Goal: Task Accomplishment & Management: Use online tool/utility

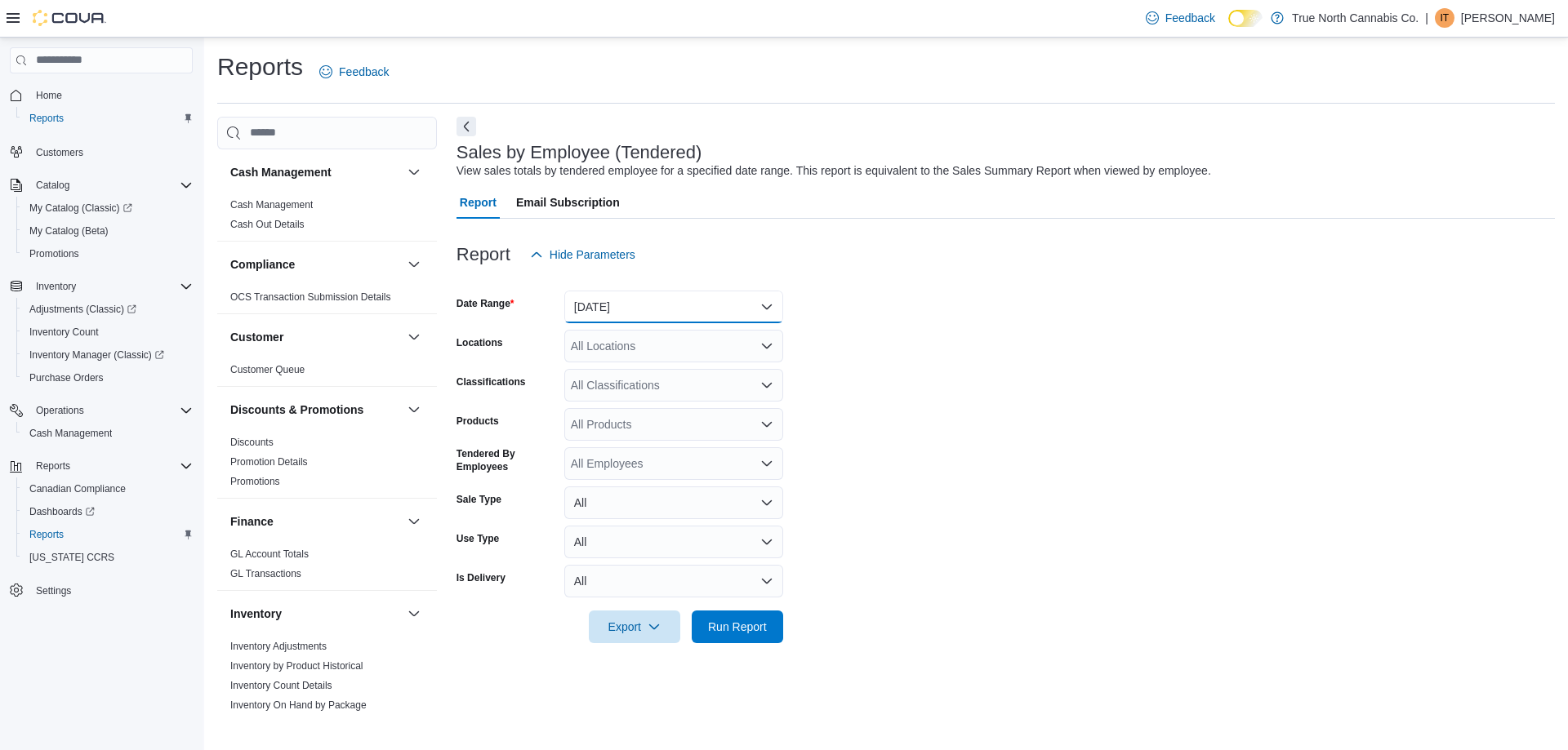
click at [681, 319] on button "[DATE]" at bounding box center [673, 307] width 218 height 32
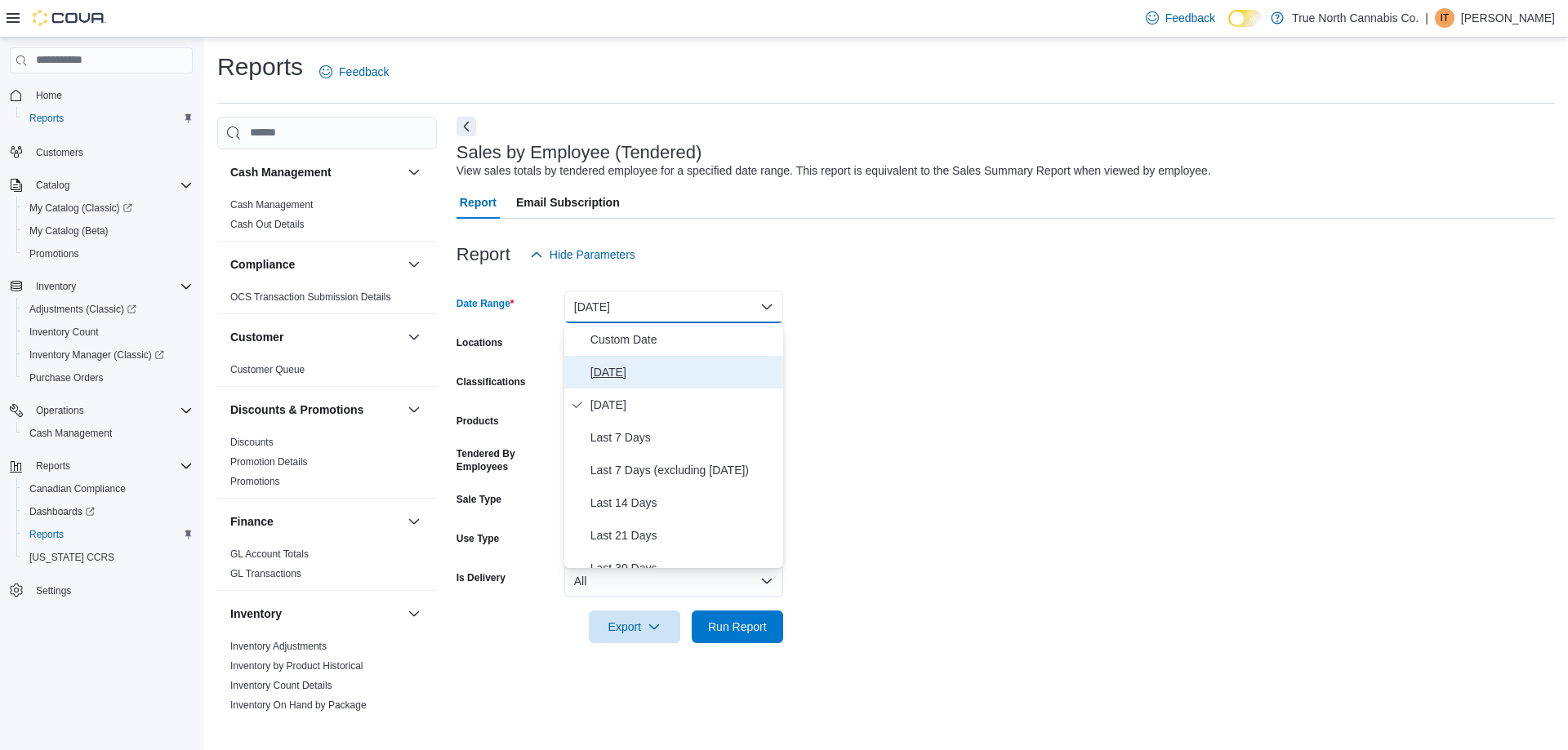
click at [661, 378] on span "[DATE]" at bounding box center [684, 372] width 186 height 20
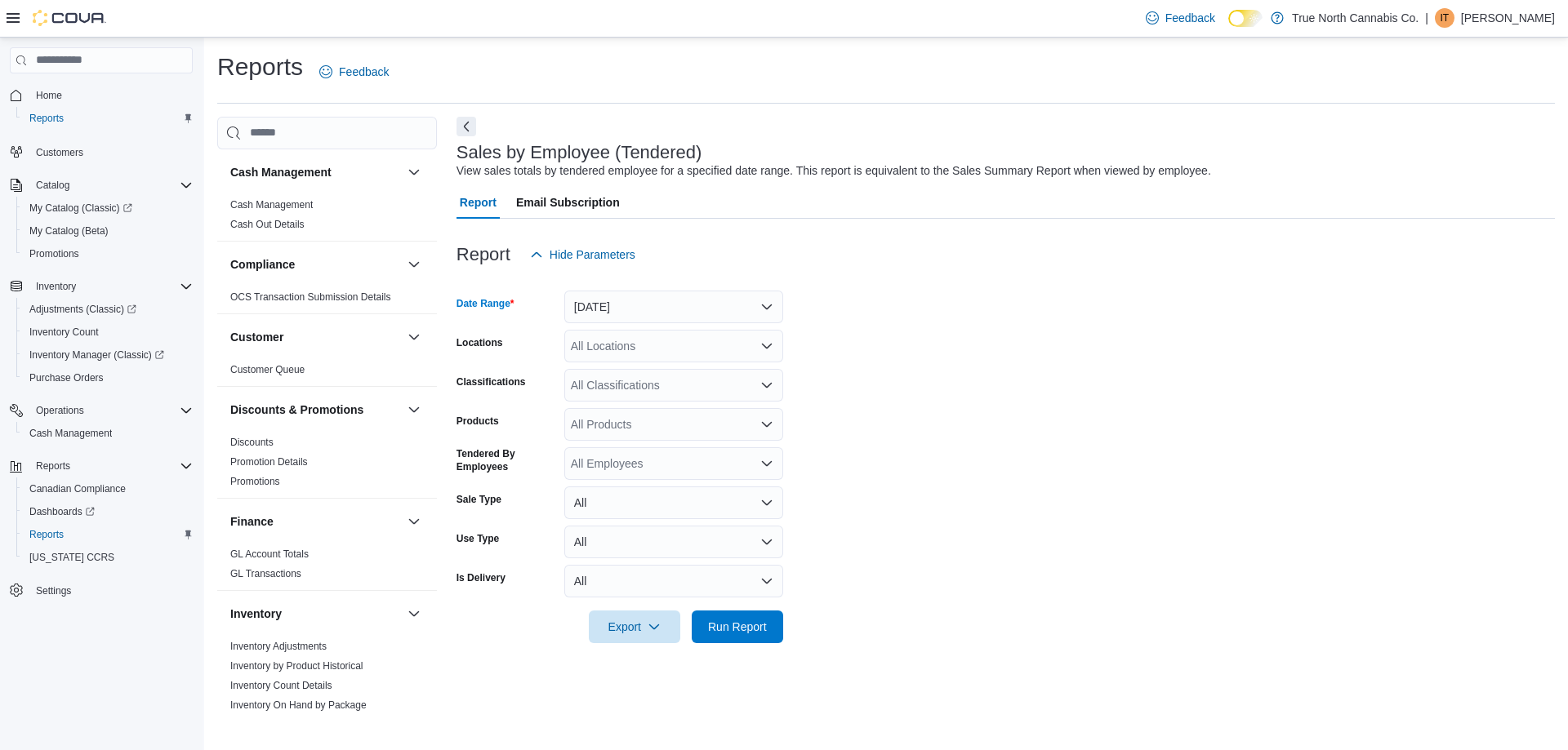
click at [664, 353] on div "All Locations" at bounding box center [673, 346] width 218 height 32
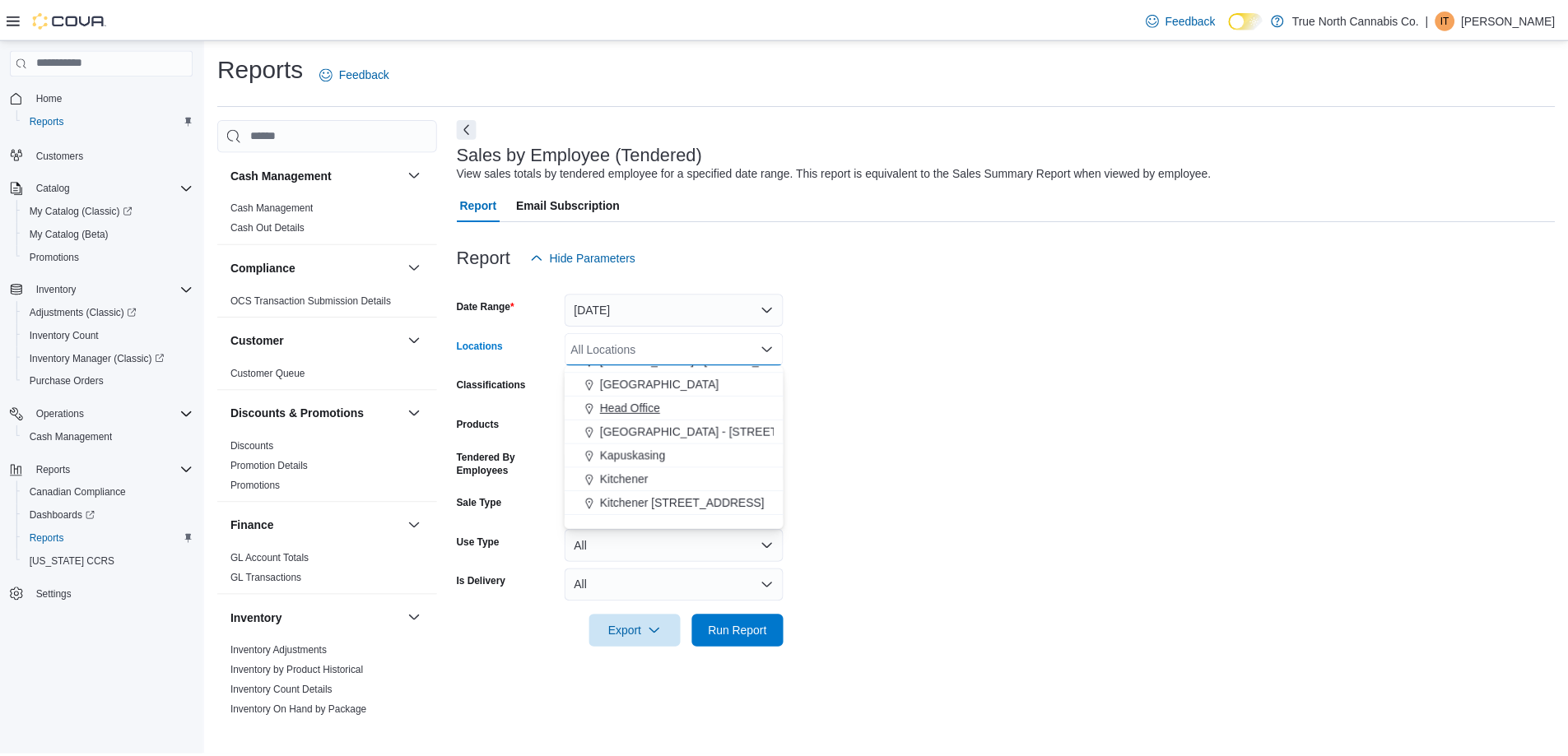
scroll to position [411, 0]
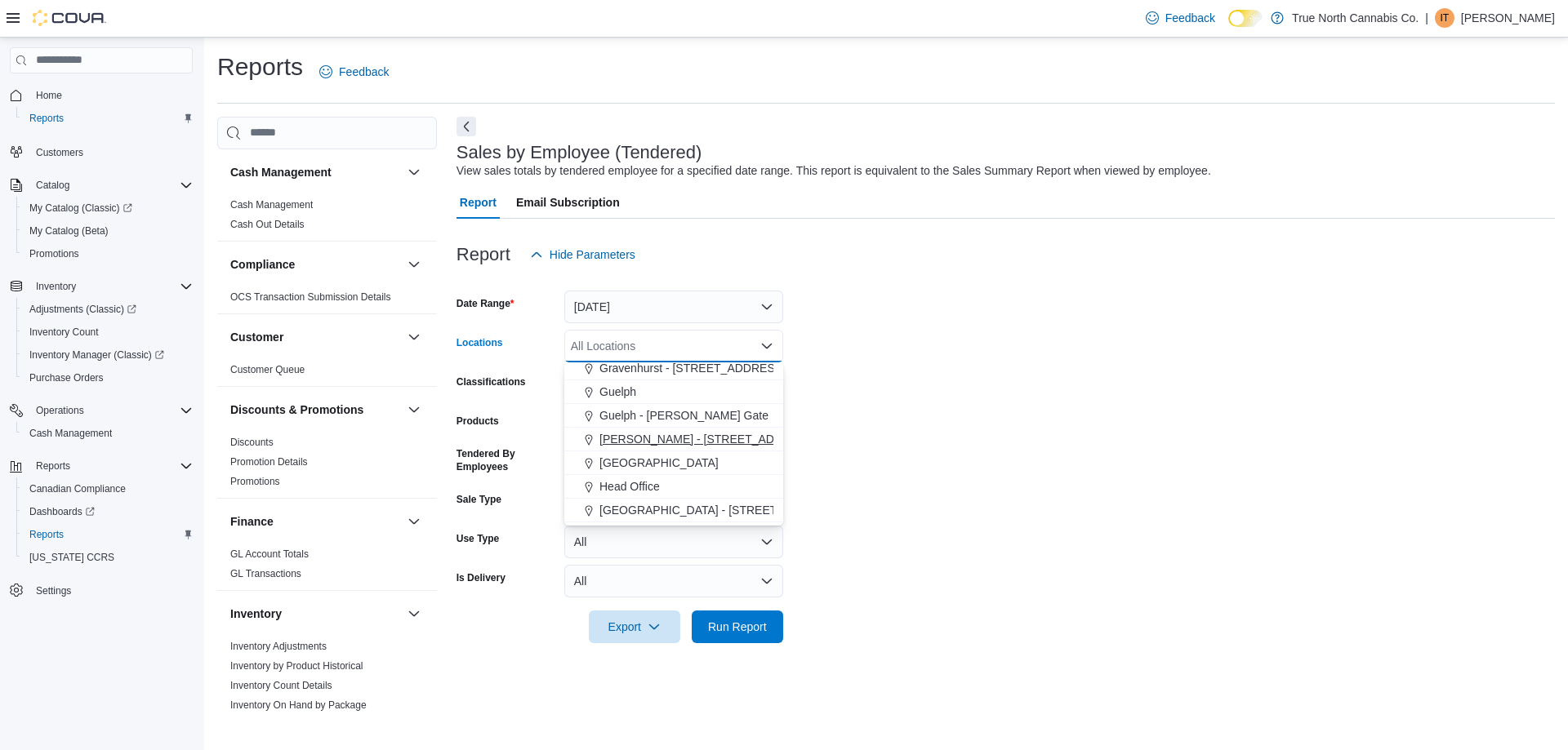
click at [662, 431] on span "[PERSON_NAME] - [STREET_ADDRESS]" at bounding box center [708, 439] width 217 height 16
click at [761, 626] on span "Run Report" at bounding box center [737, 626] width 59 height 16
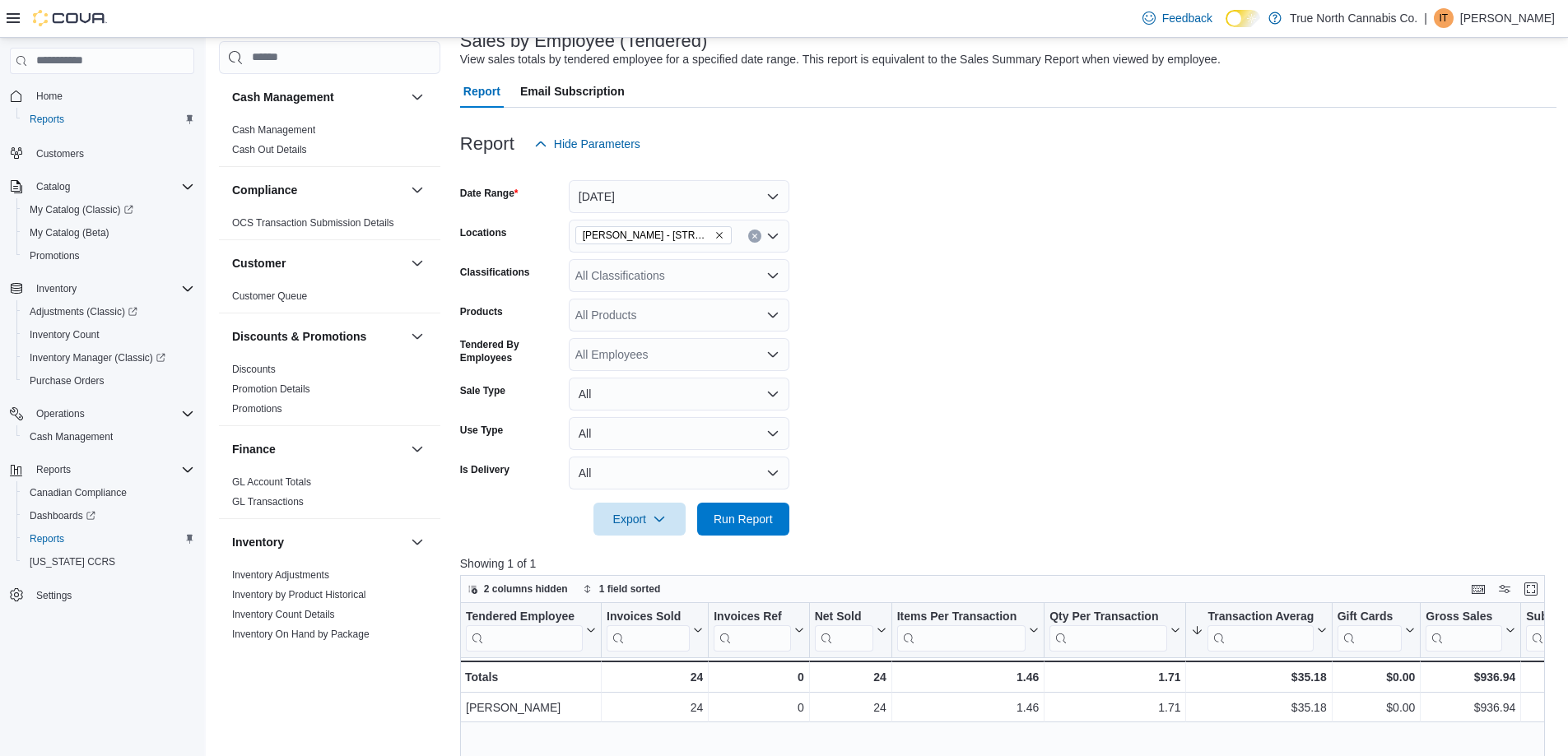
scroll to position [247, 0]
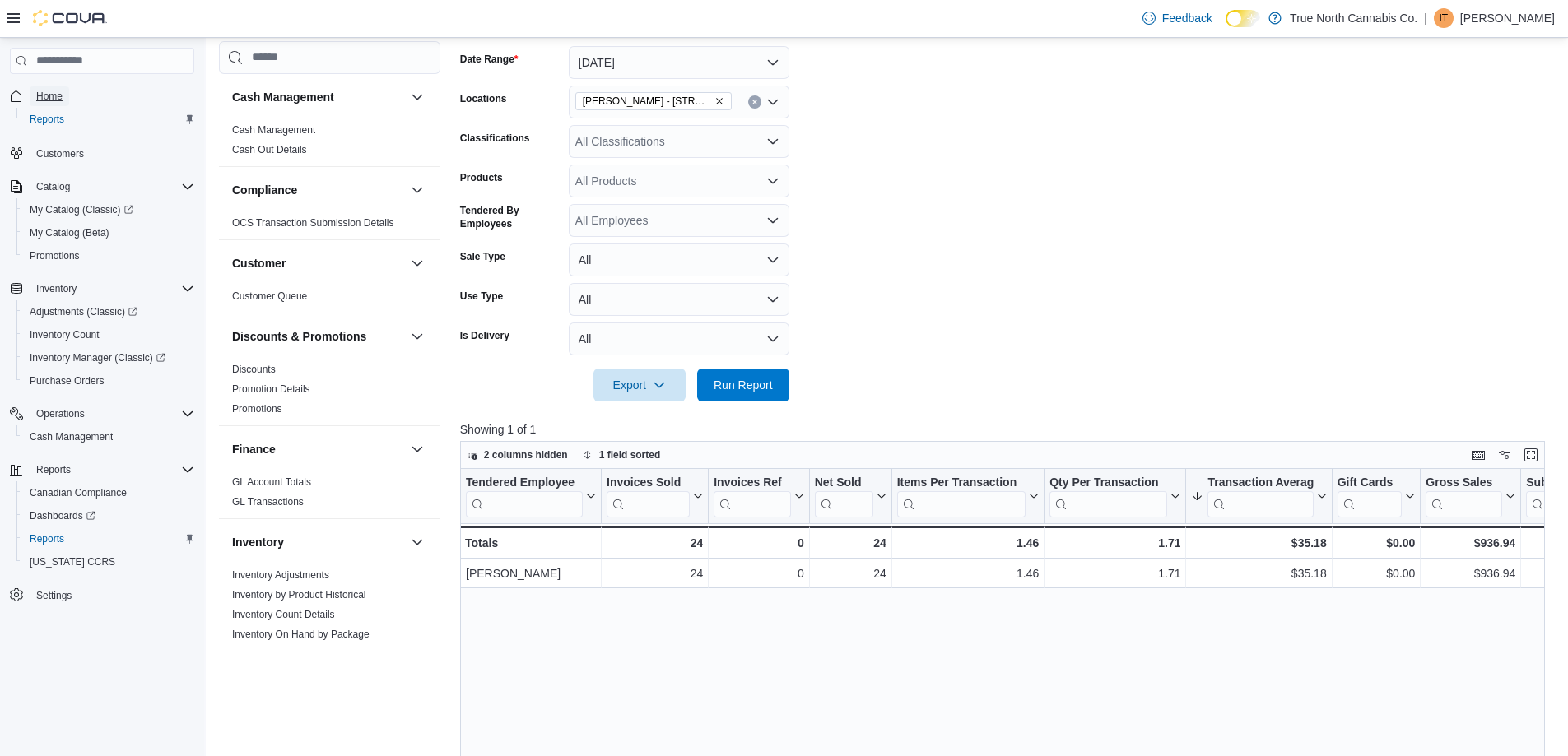
click at [46, 92] on span "Home" at bounding box center [50, 97] width 27 height 13
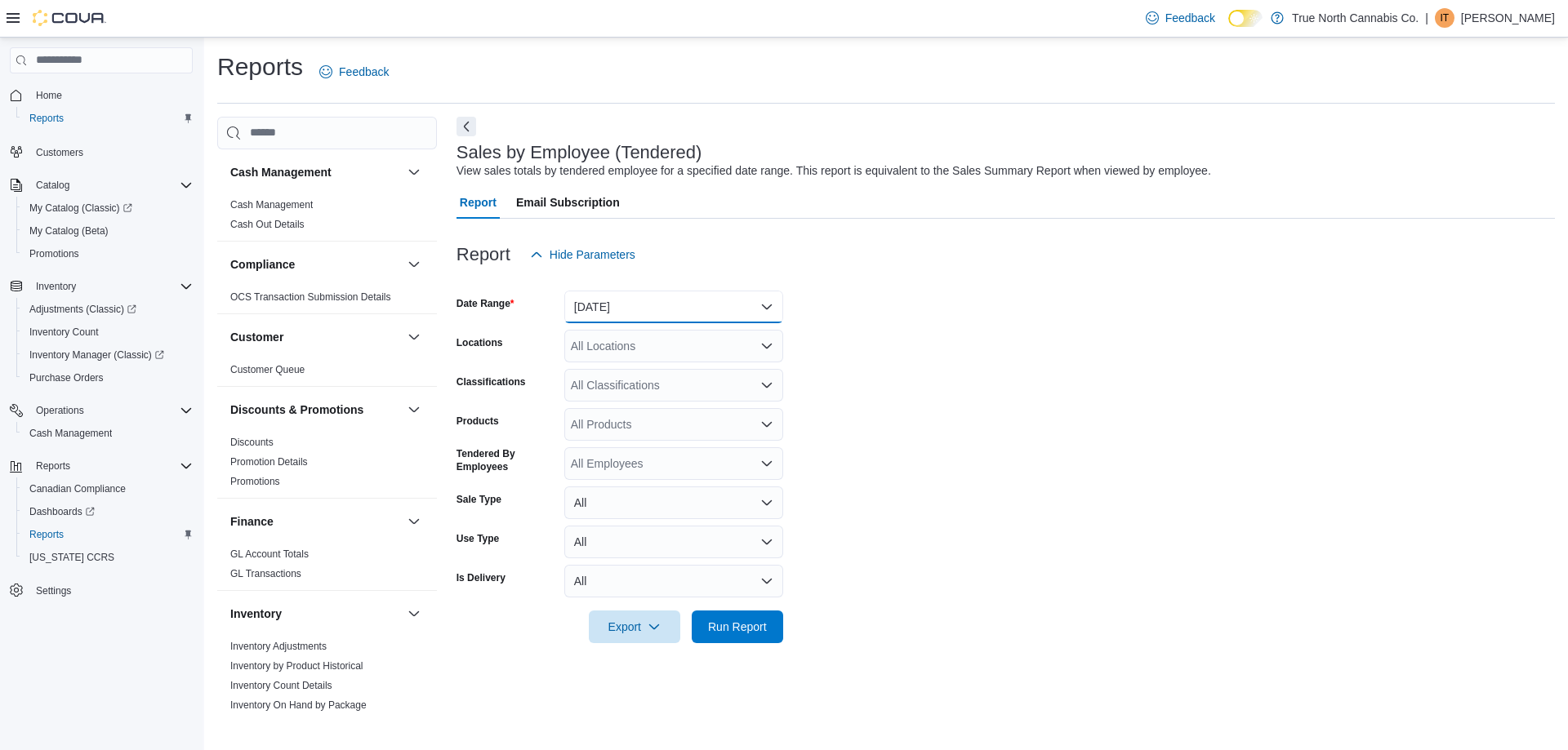
click at [618, 295] on button "[DATE]" at bounding box center [673, 307] width 218 height 32
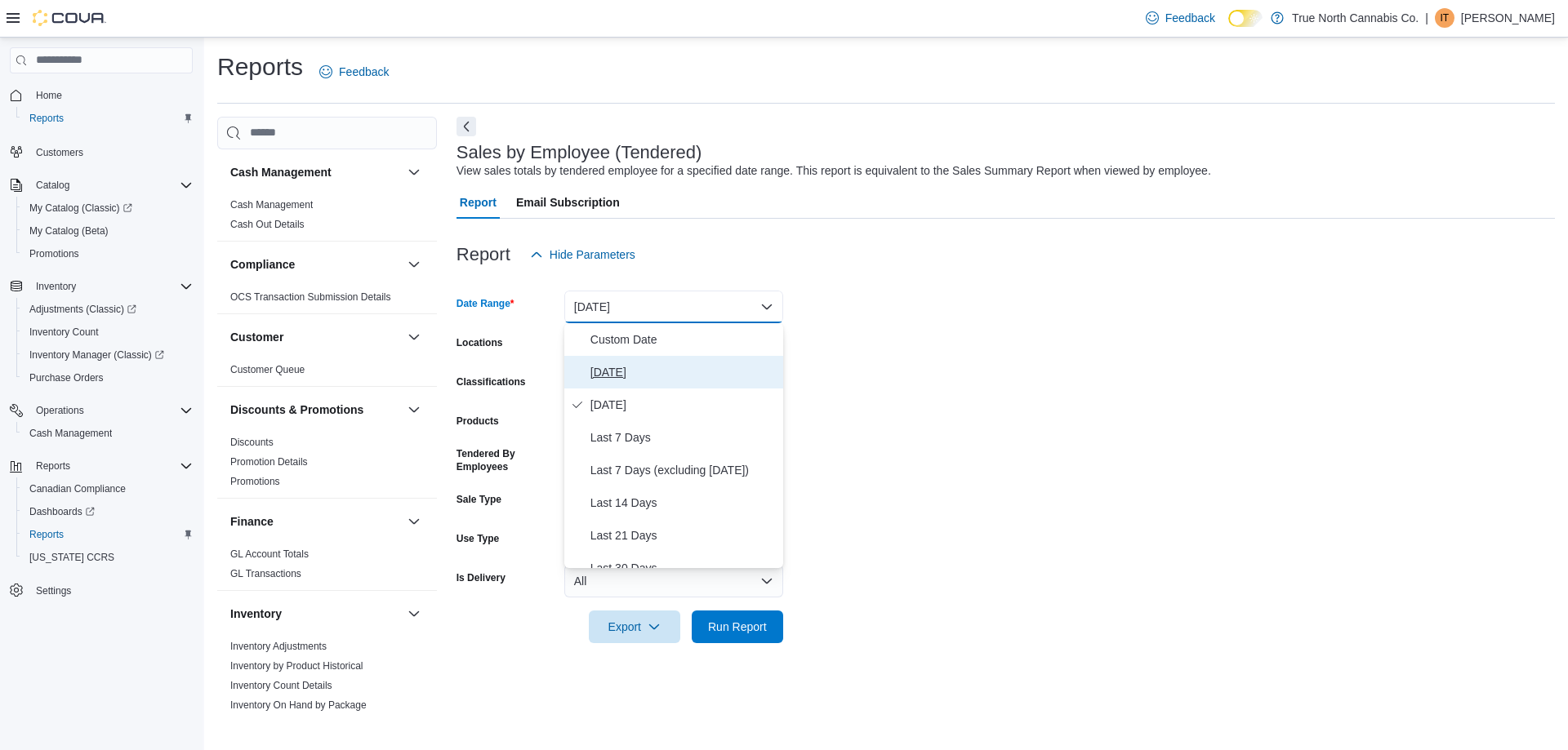
click at [627, 377] on span "[DATE]" at bounding box center [684, 372] width 186 height 20
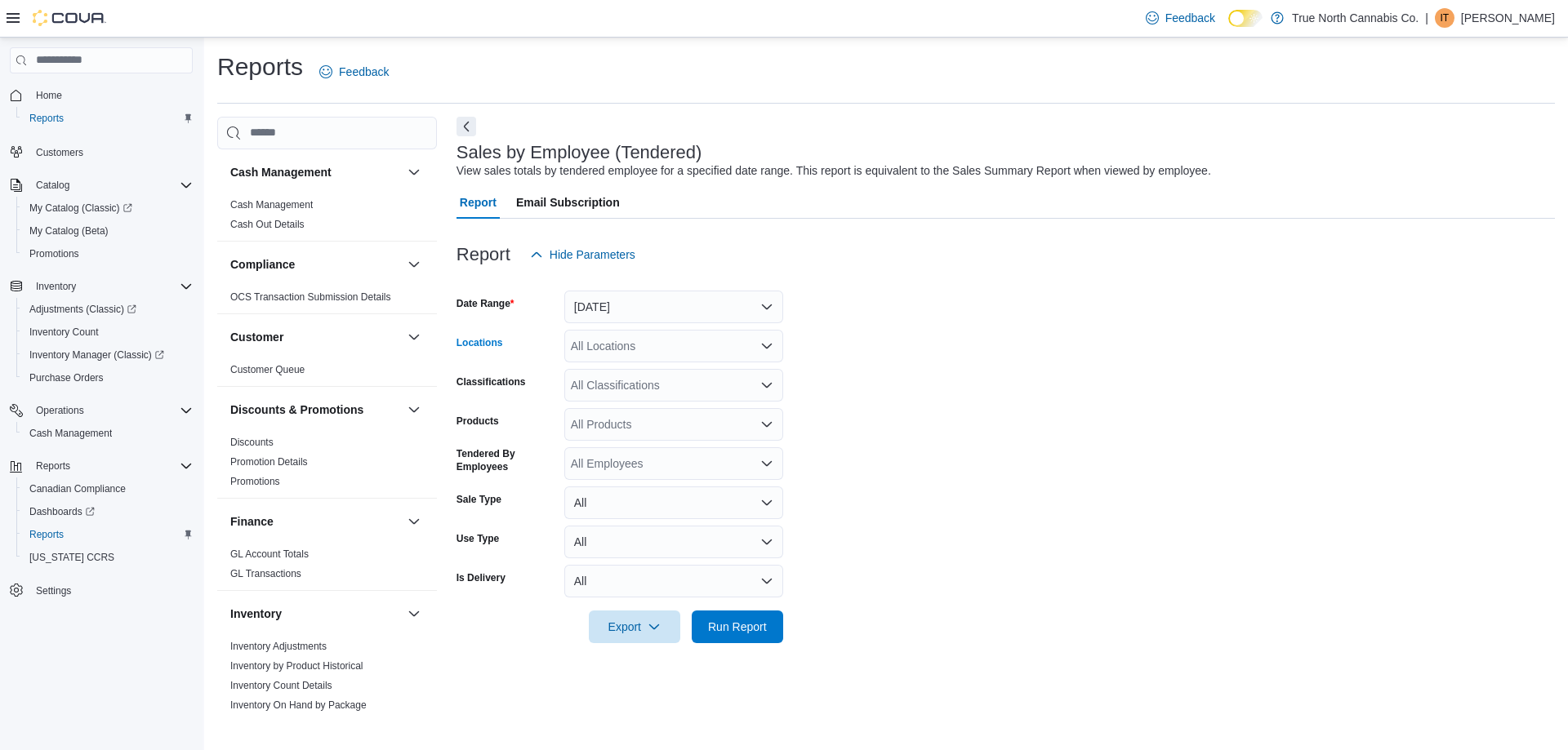
click at [645, 346] on div "All Locations" at bounding box center [673, 346] width 218 height 32
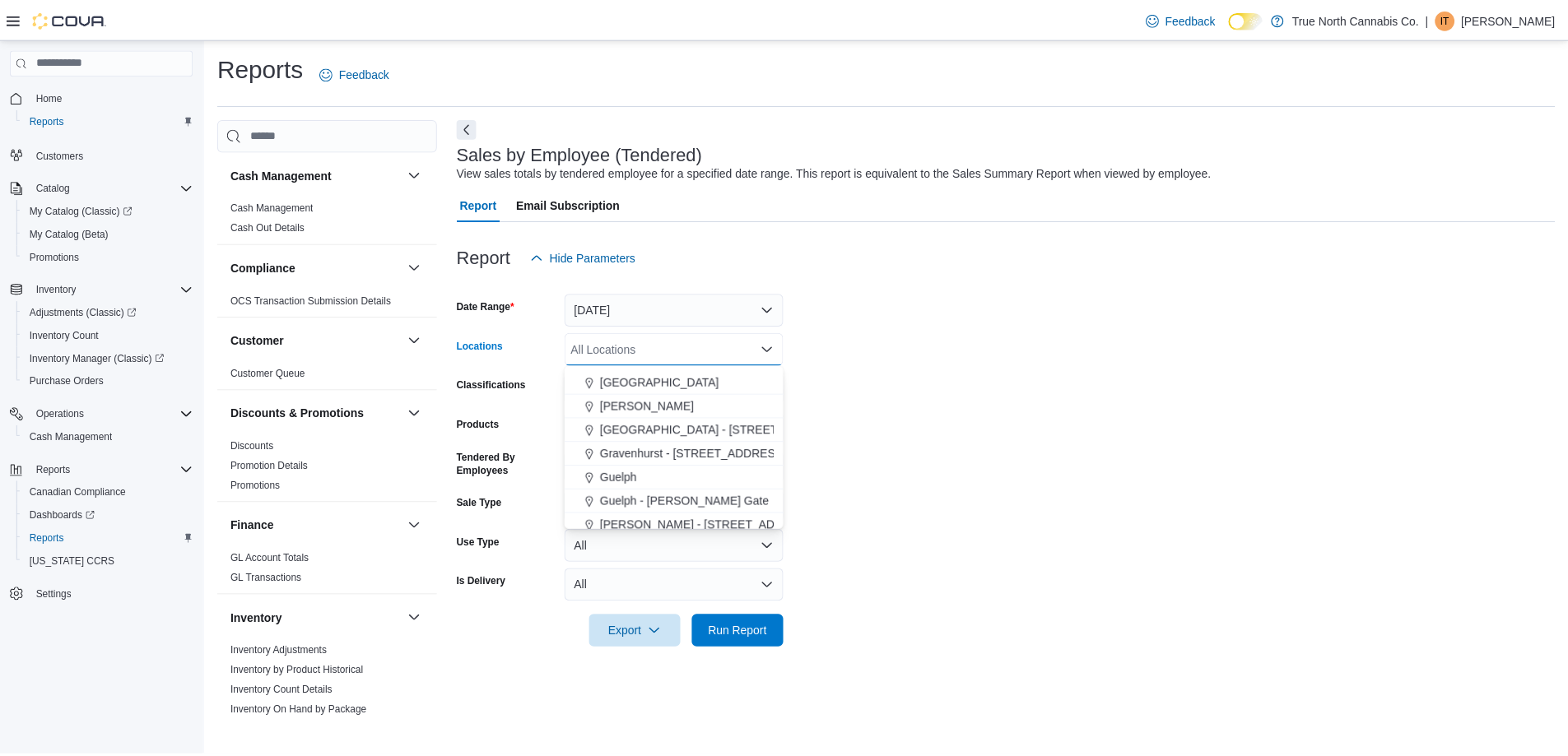
scroll to position [411, 0]
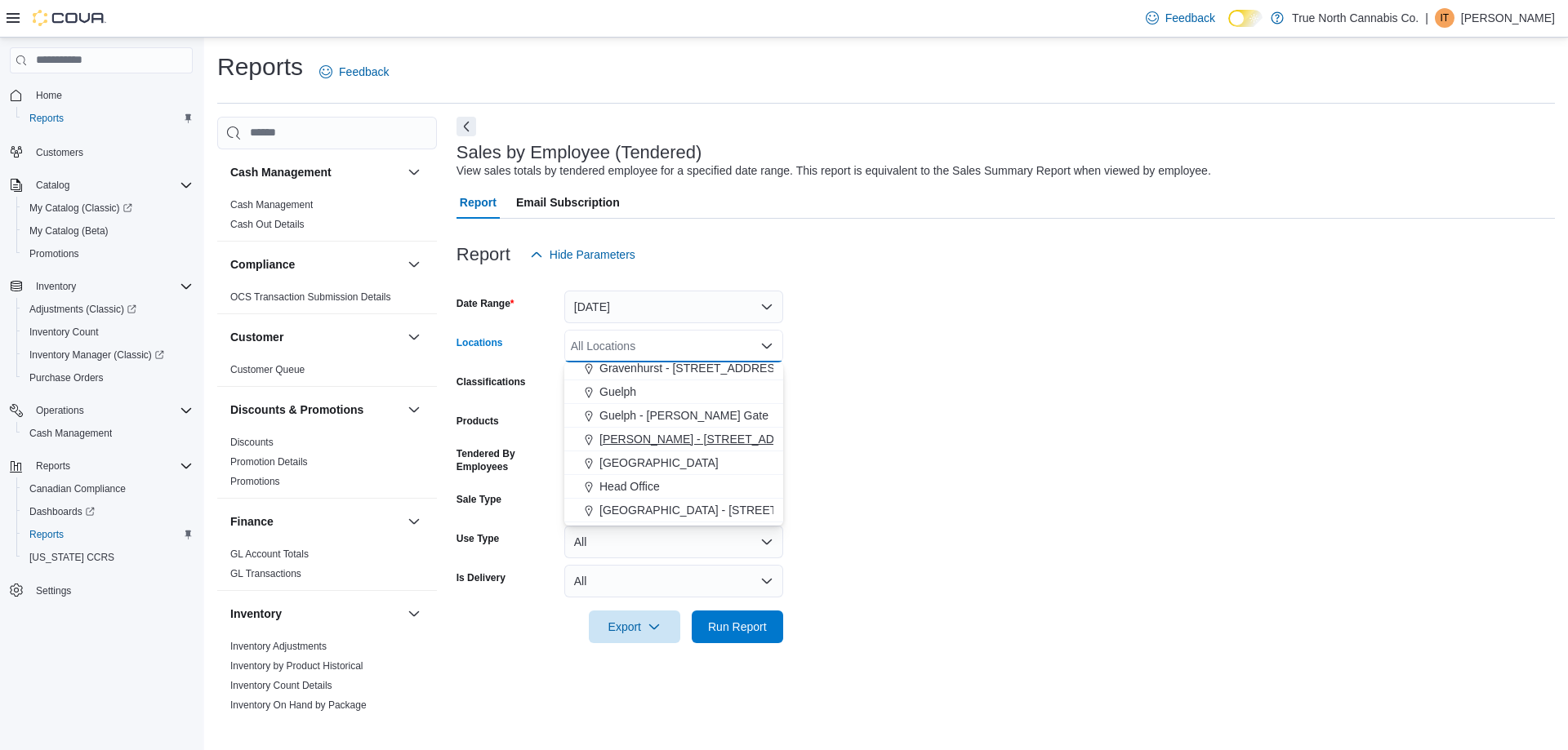
click at [671, 441] on span "[PERSON_NAME] - [STREET_ADDRESS]" at bounding box center [708, 439] width 217 height 16
click at [740, 606] on div at bounding box center [1006, 604] width 1098 height 13
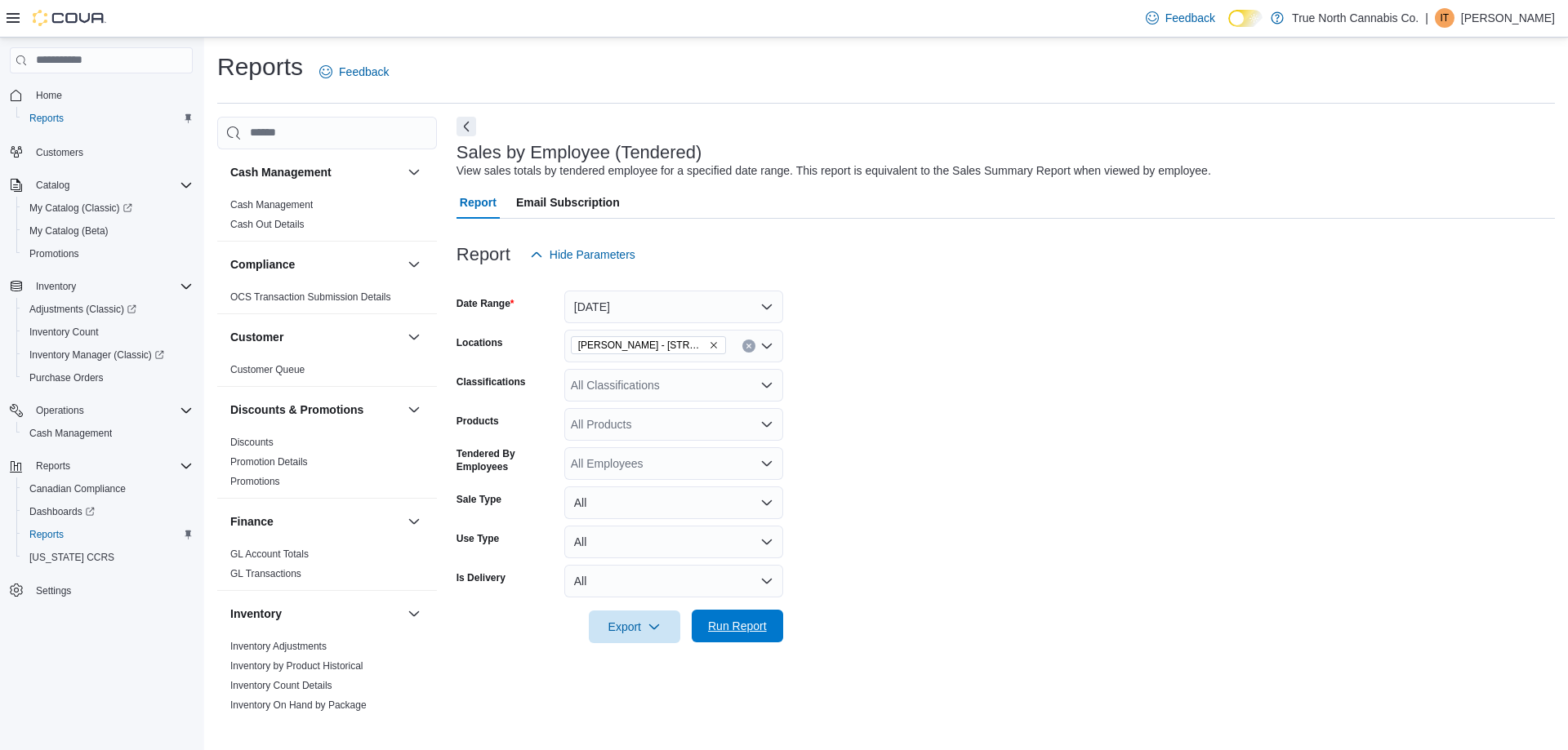
click at [740, 618] on span "Run Report" at bounding box center [738, 626] width 72 height 32
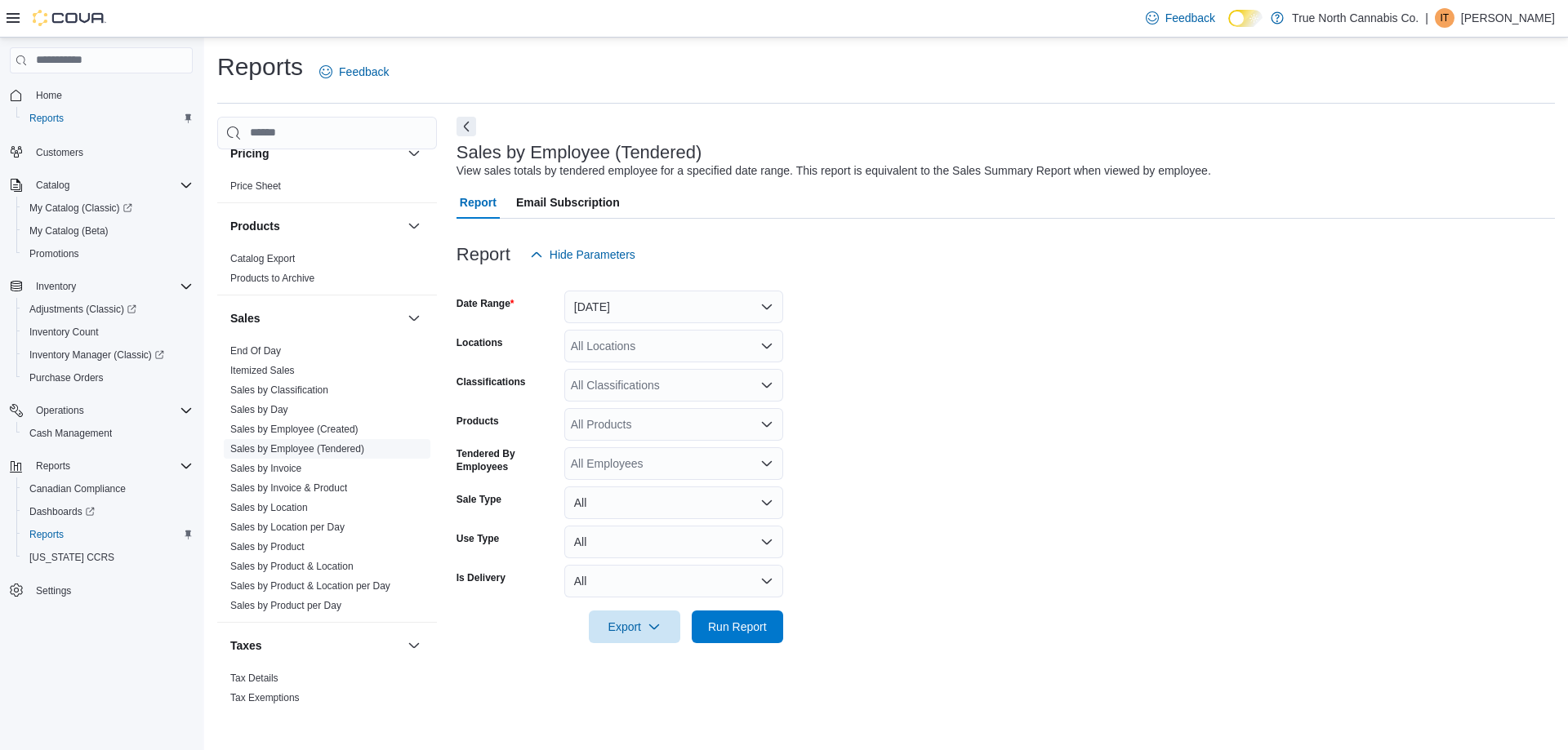
scroll to position [933, 0]
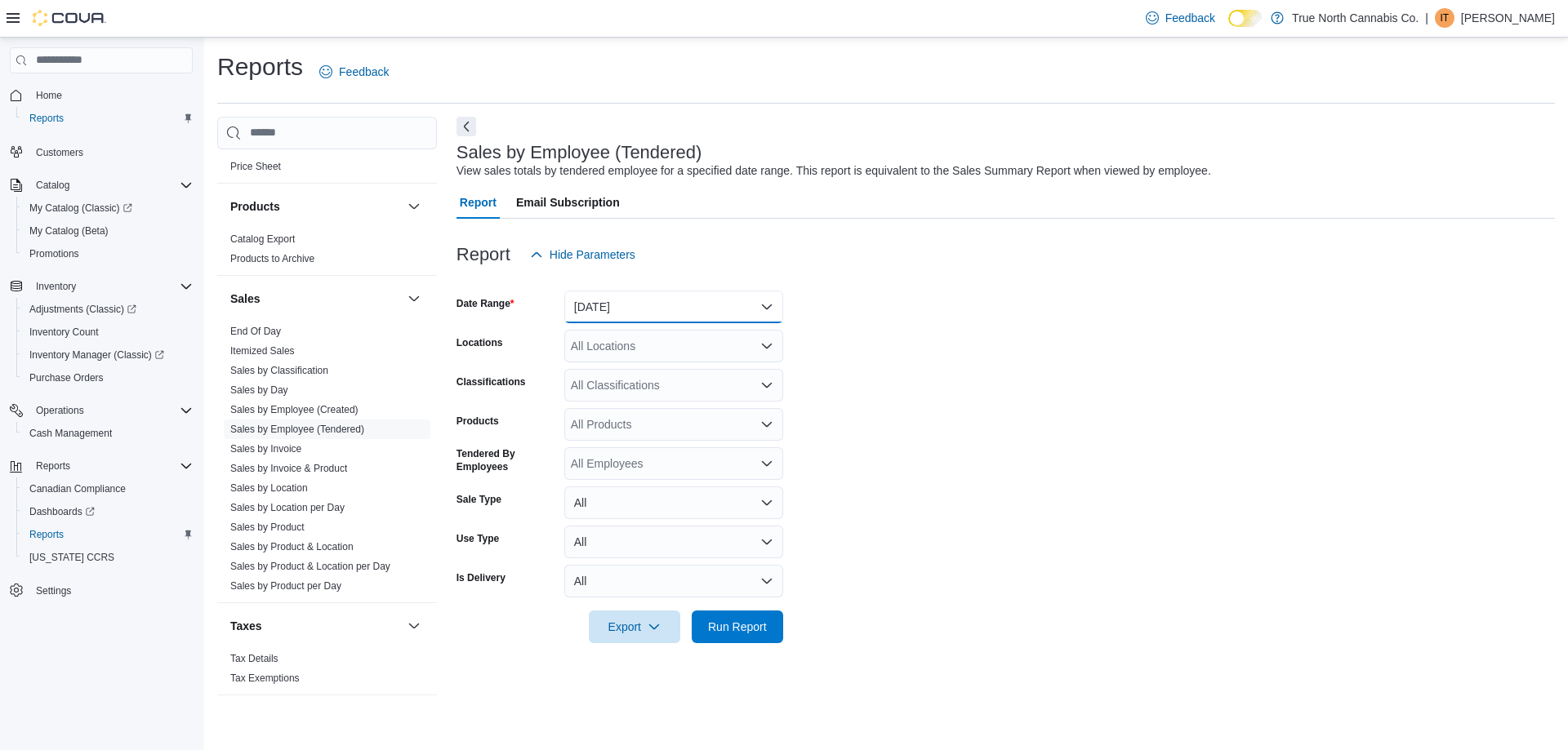
click at [601, 299] on button "[DATE]" at bounding box center [673, 307] width 218 height 32
click at [626, 401] on span "[DATE]" at bounding box center [684, 404] width 186 height 20
click at [626, 349] on div "All Locations" at bounding box center [673, 346] width 218 height 32
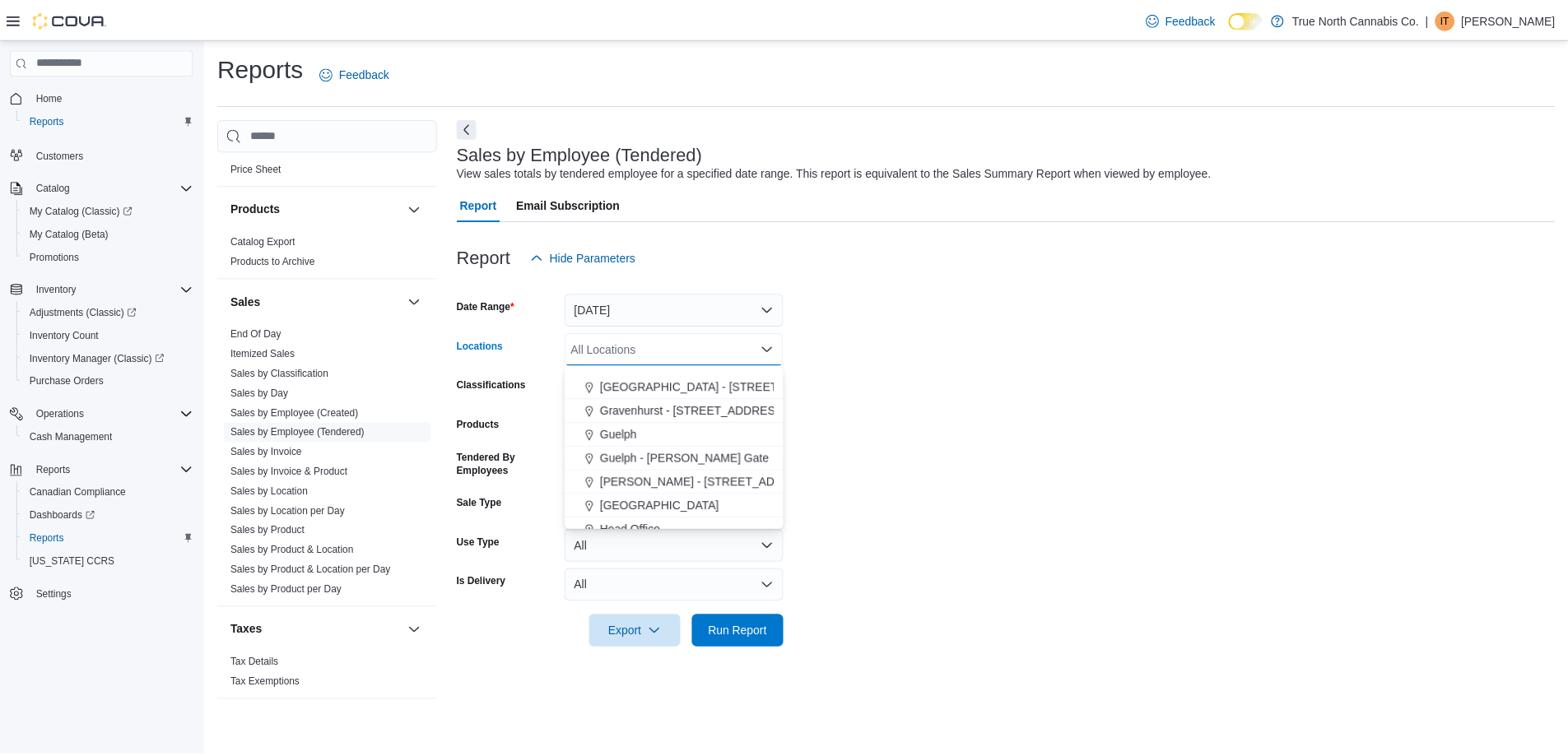
scroll to position [411, 0]
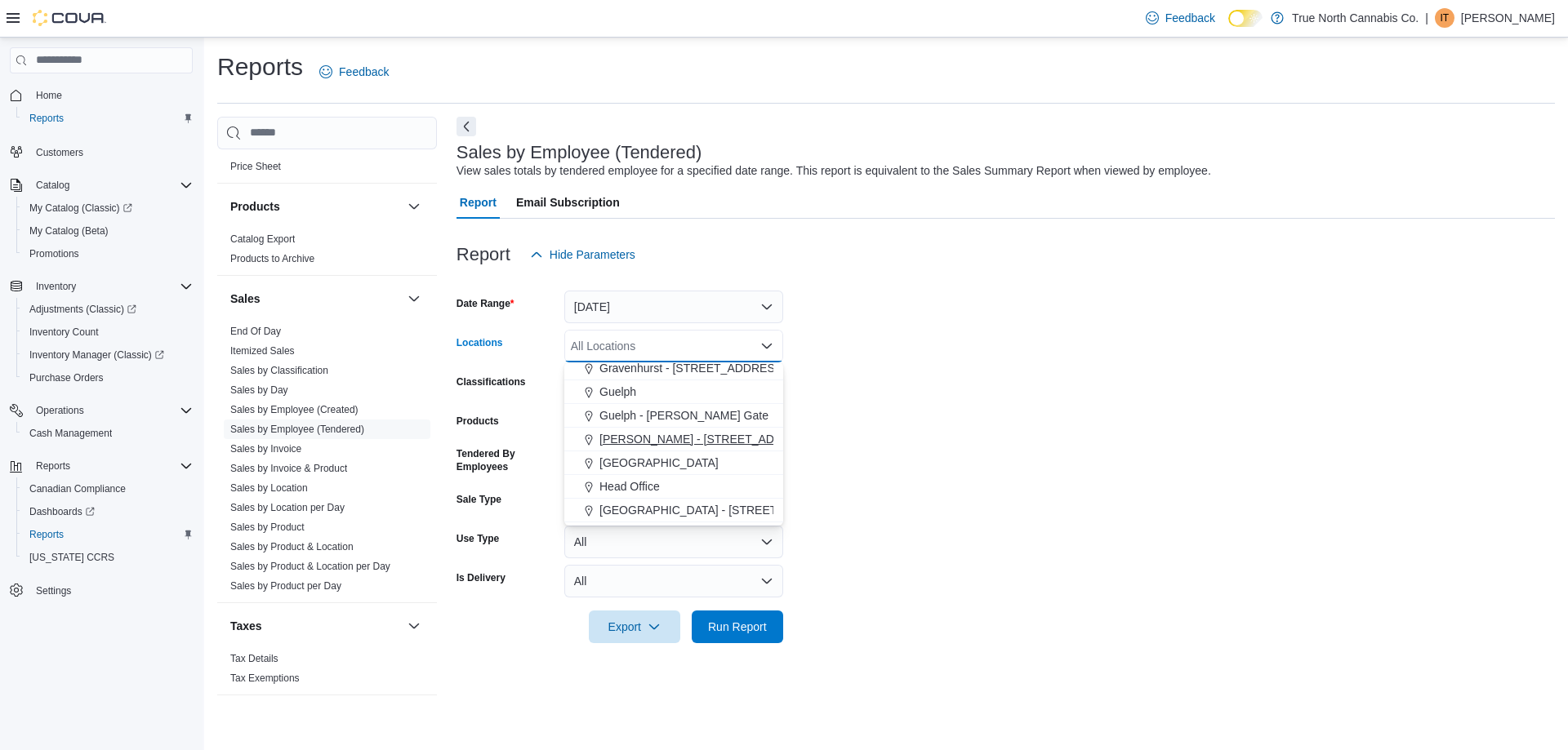
click at [655, 431] on span "[PERSON_NAME] - [STREET_ADDRESS]" at bounding box center [708, 439] width 217 height 16
click at [760, 622] on span "Run Report" at bounding box center [737, 626] width 59 height 16
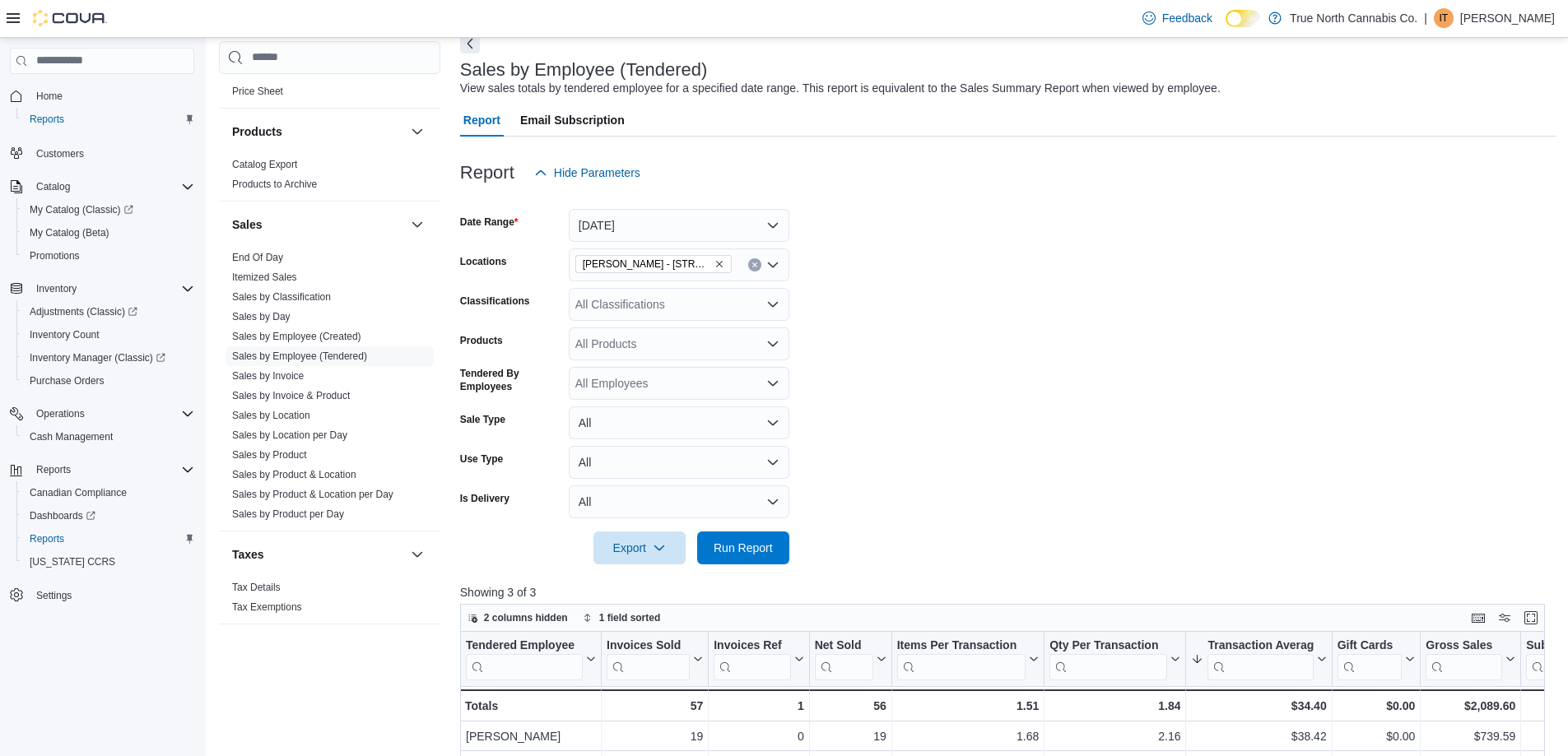
scroll to position [82, 0]
click at [691, 224] on button "[DATE]" at bounding box center [679, 227] width 220 height 33
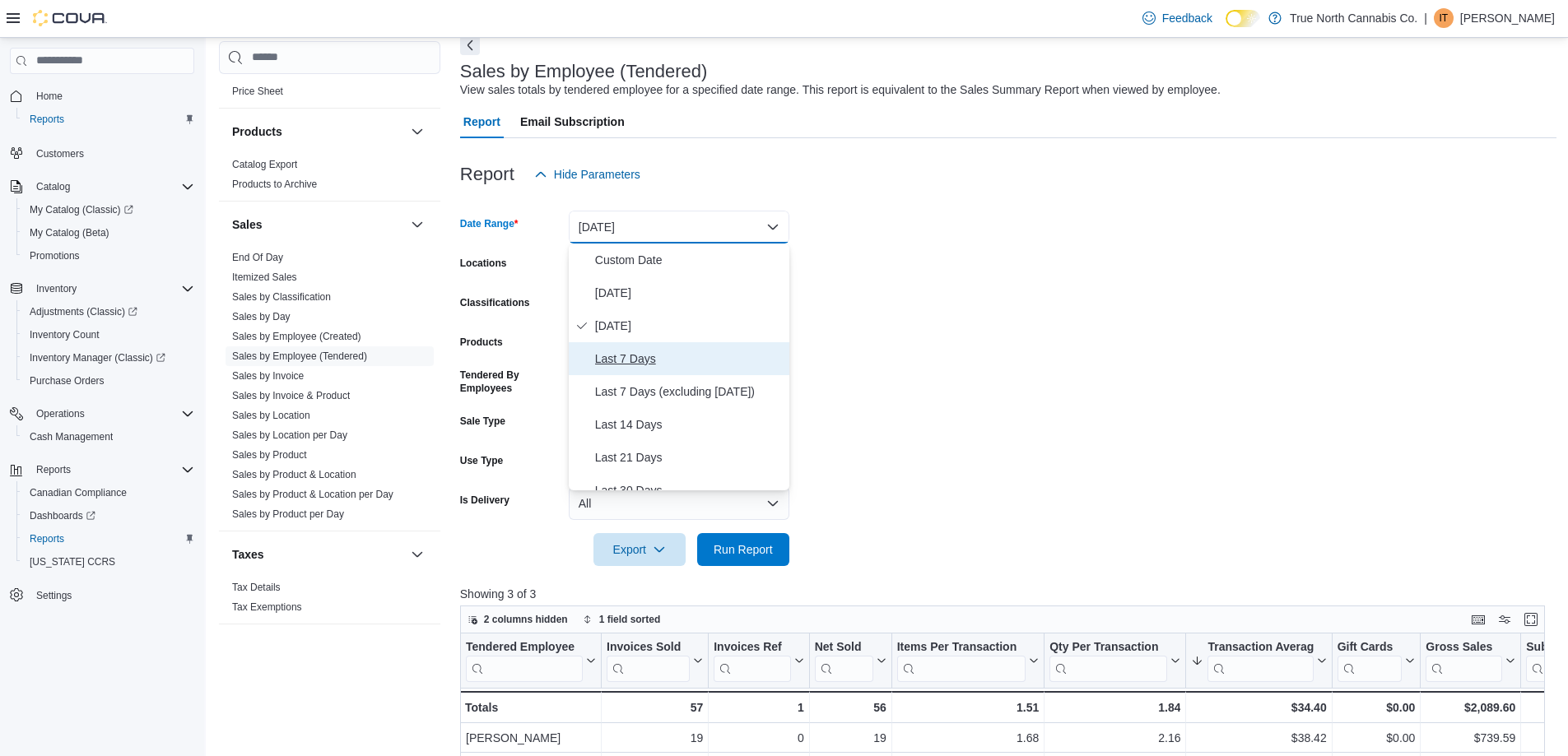
click at [636, 355] on span "Last 7 Days" at bounding box center [689, 359] width 188 height 20
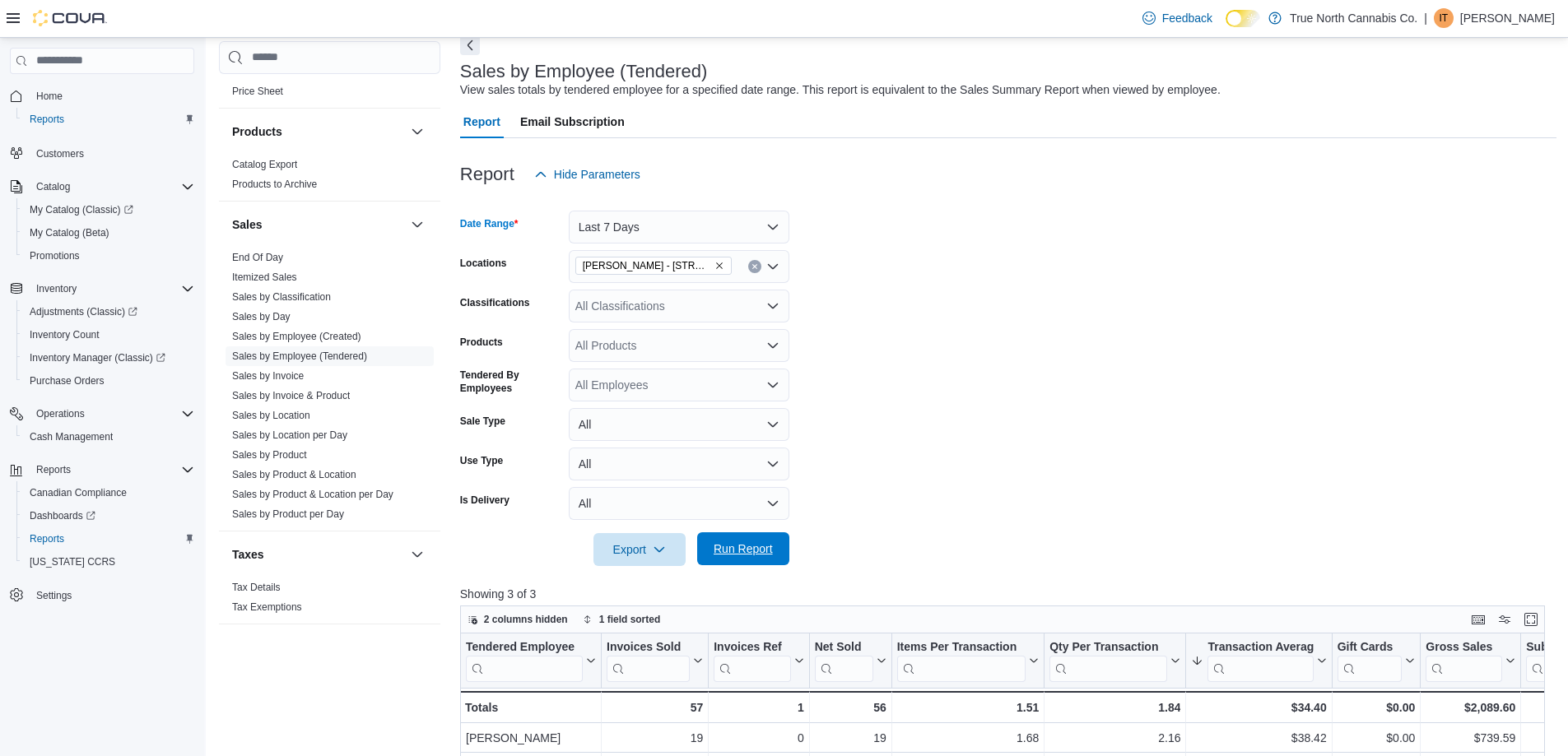
click at [751, 550] on span "Run Report" at bounding box center [743, 548] width 59 height 16
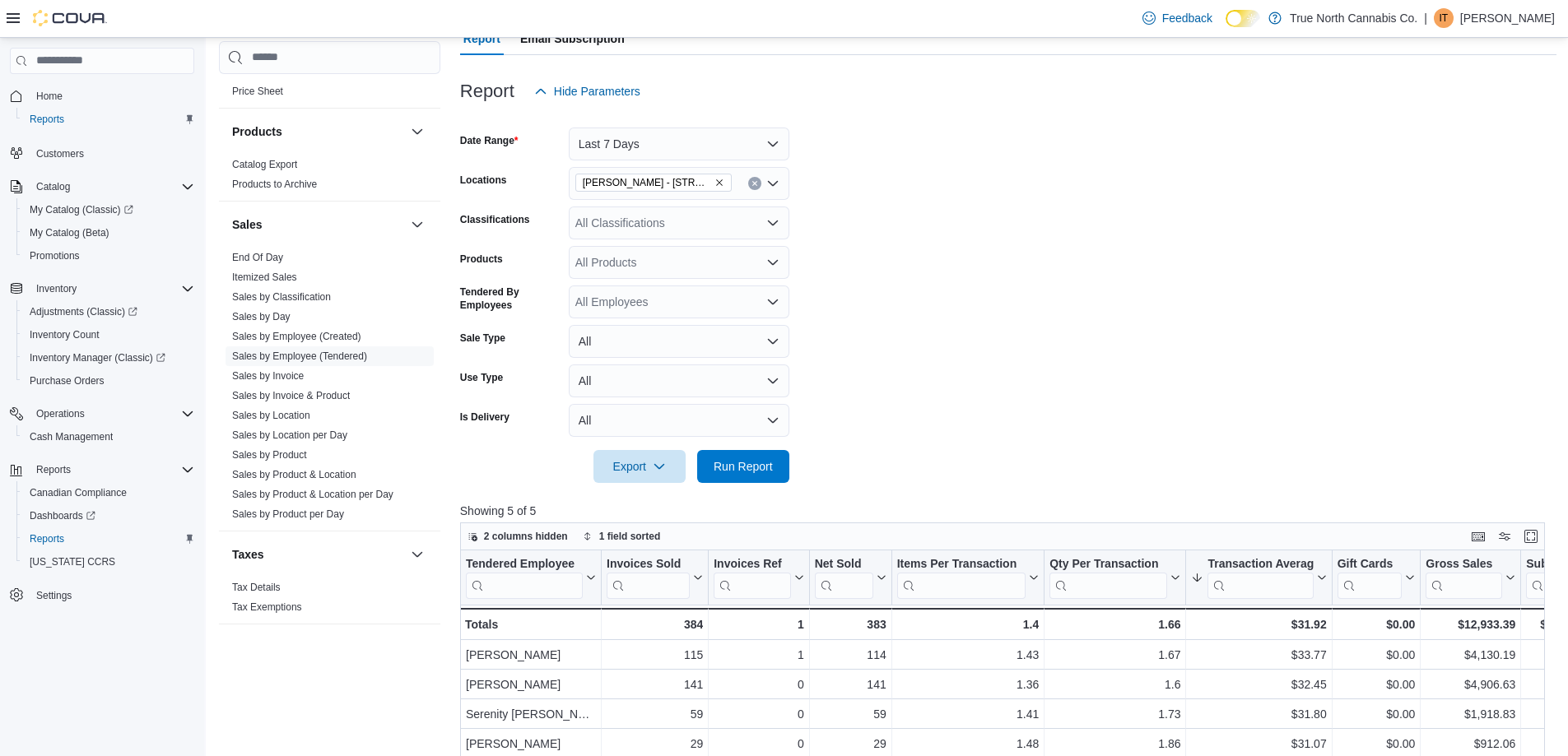
scroll to position [165, 0]
click at [714, 146] on button "Last 7 Days" at bounding box center [679, 145] width 220 height 33
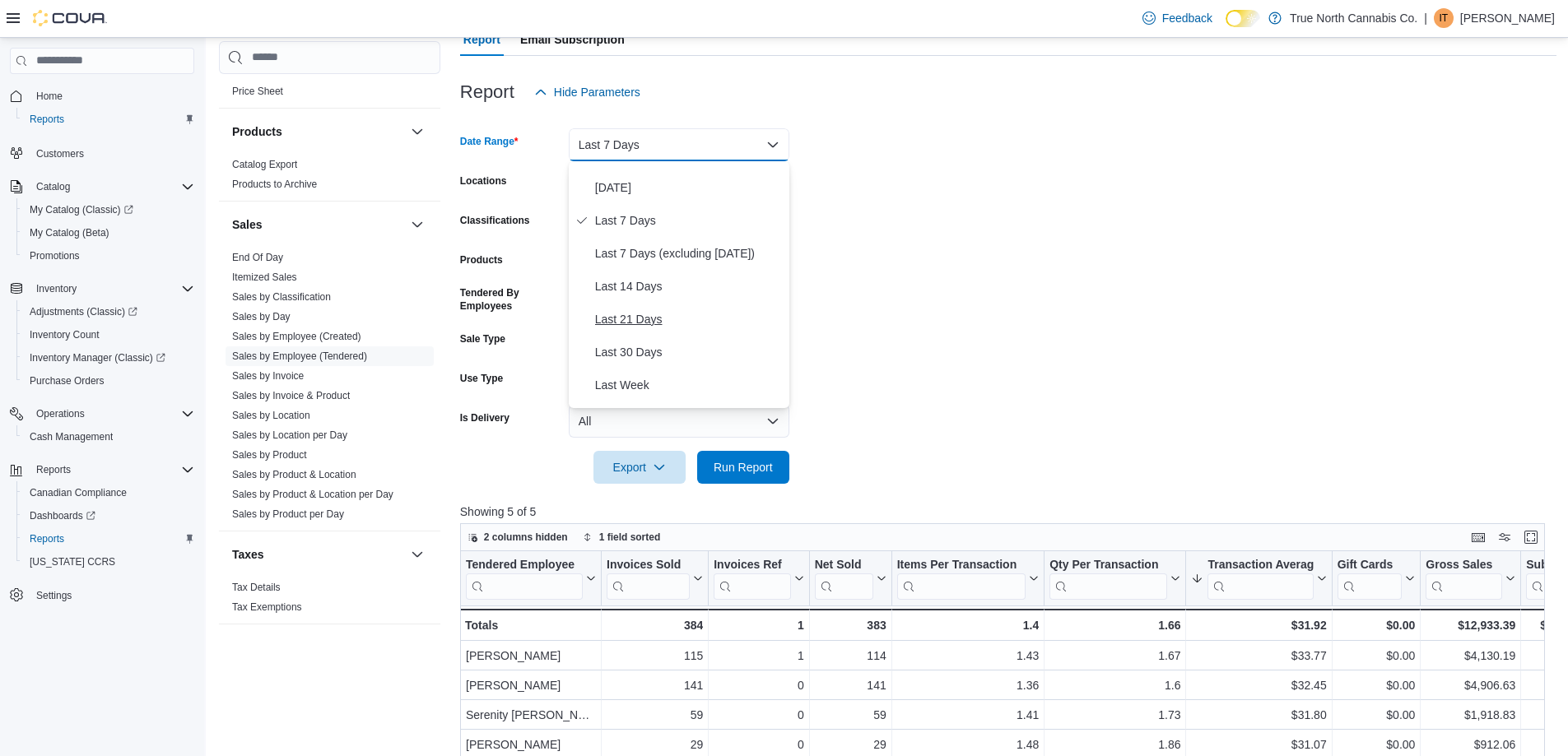
scroll to position [82, 0]
click at [656, 268] on span "Last 14 Days" at bounding box center [689, 259] width 188 height 20
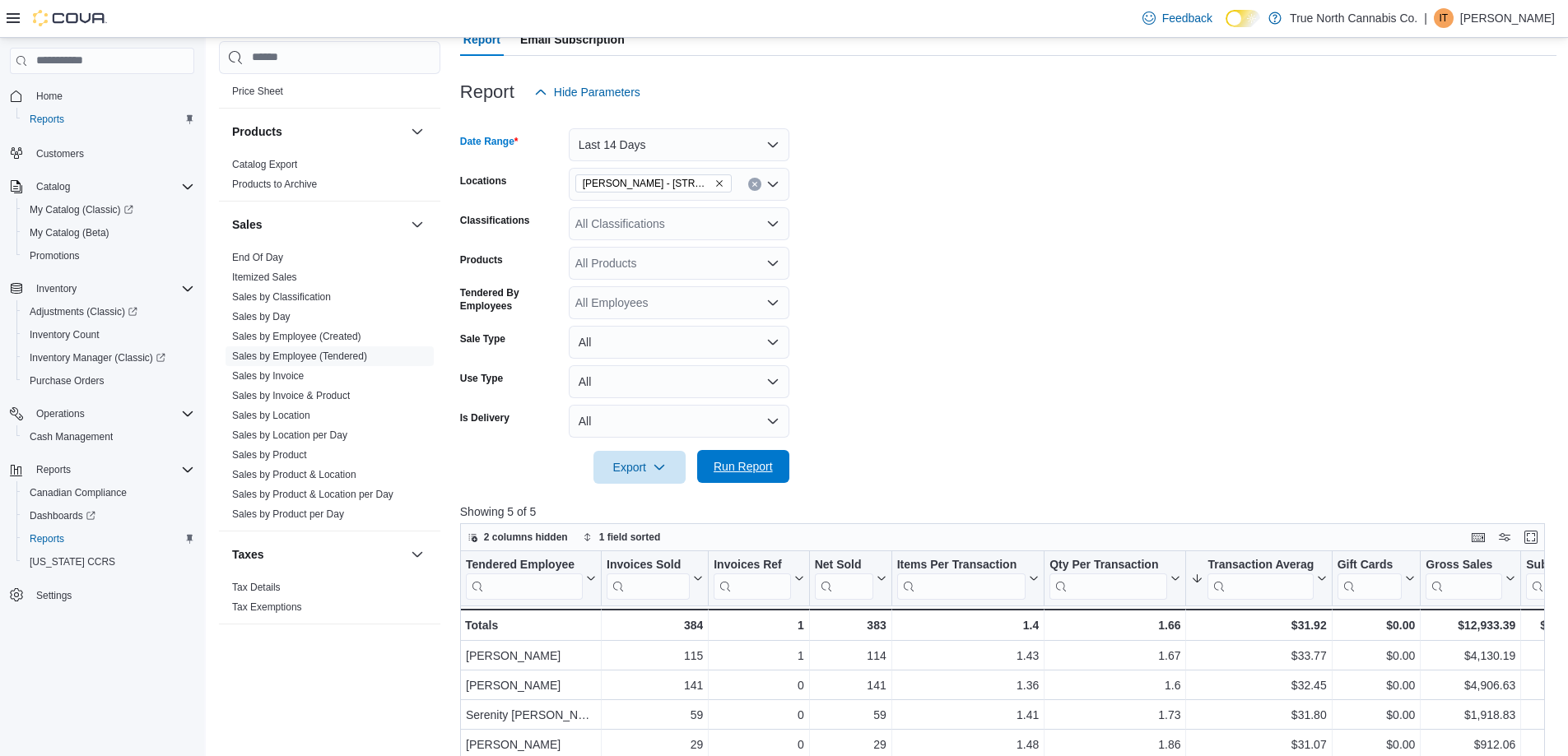
drag, startPoint x: 757, startPoint y: 469, endPoint x: 772, endPoint y: 429, distance: 42.7
click at [757, 467] on span "Run Report" at bounding box center [743, 466] width 59 height 16
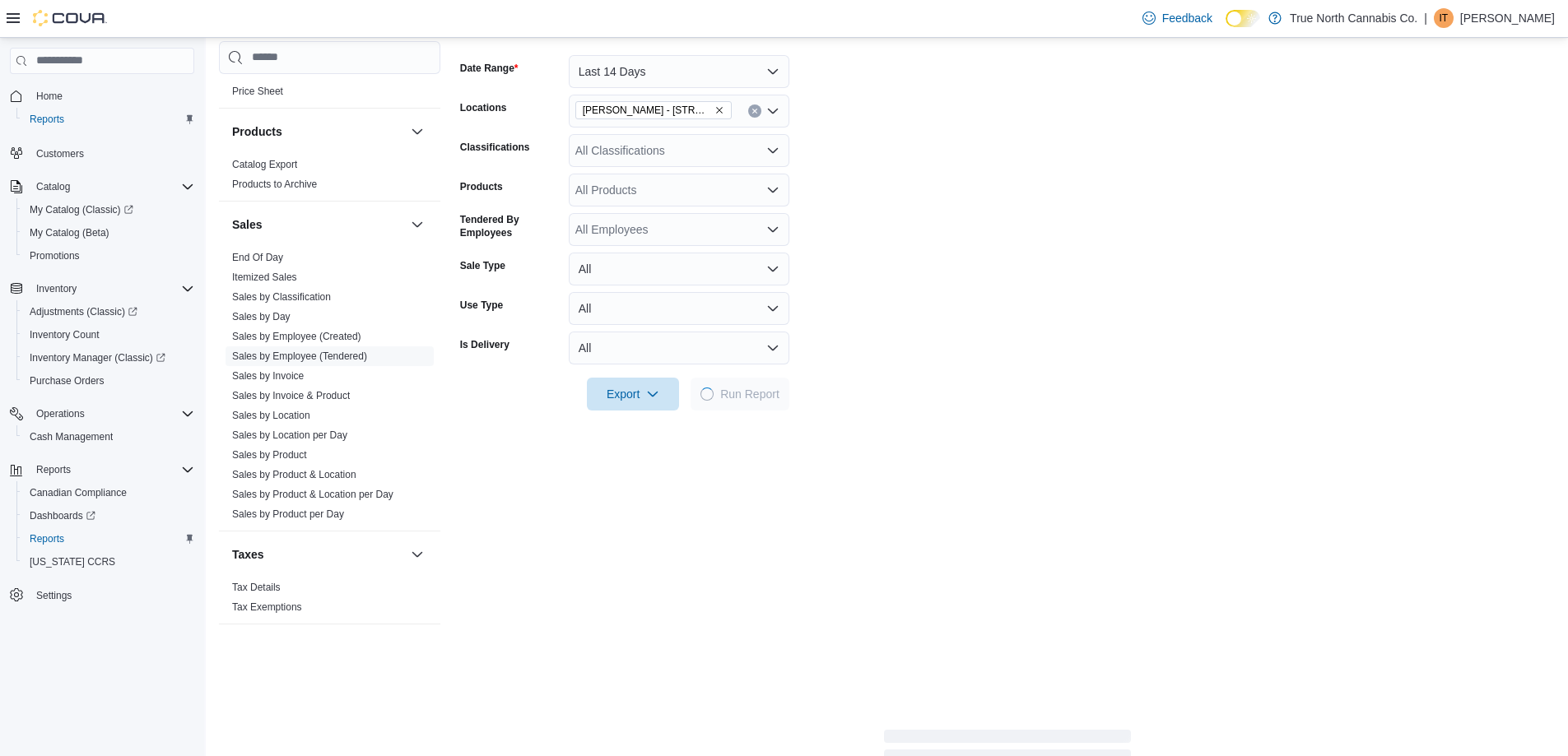
scroll to position [411, 0]
